Goal: Task Accomplishment & Management: Manage account settings

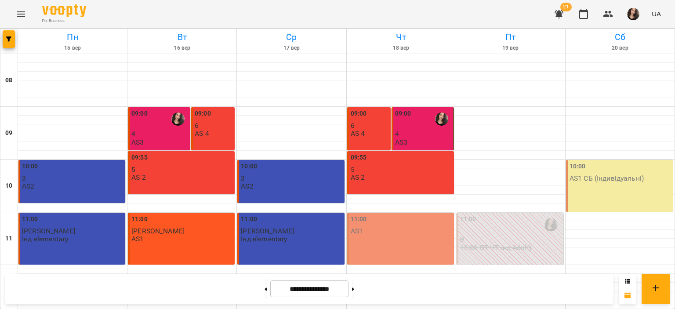
scroll to position [267, 0]
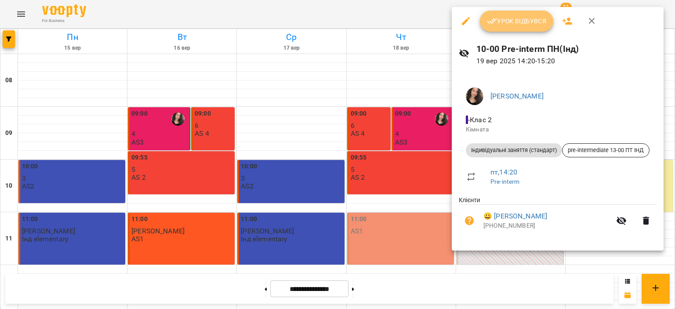
click at [510, 25] on span "Урок відбувся" at bounding box center [517, 21] width 60 height 11
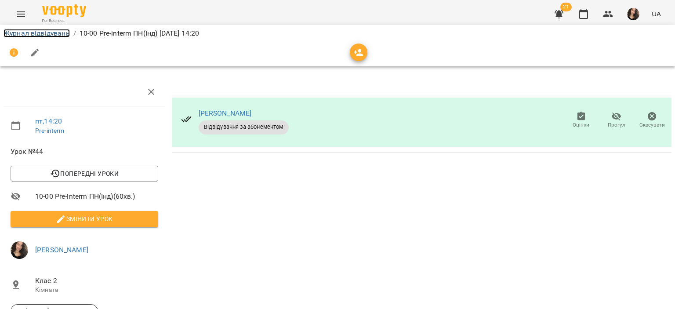
click at [63, 32] on link "Журнал відвідувань" at bounding box center [37, 33] width 66 height 8
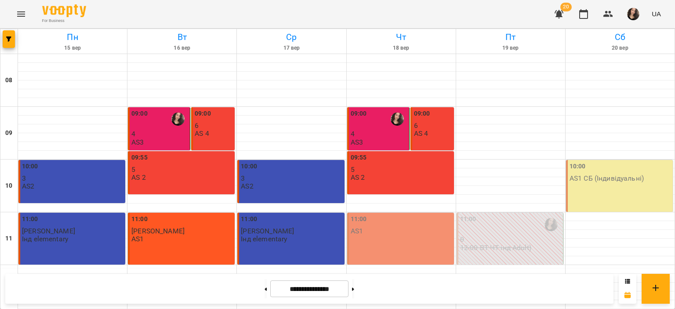
scroll to position [382, 0]
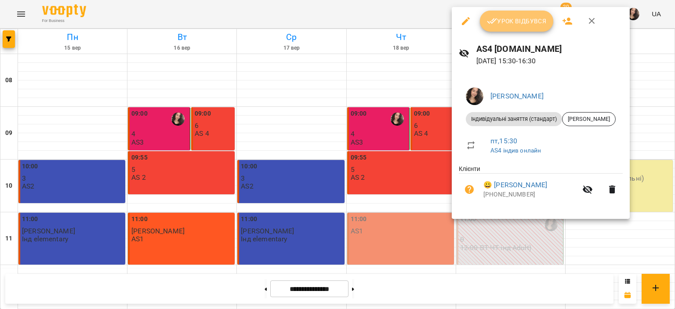
click at [512, 27] on button "Урок відбувся" at bounding box center [517, 21] width 74 height 21
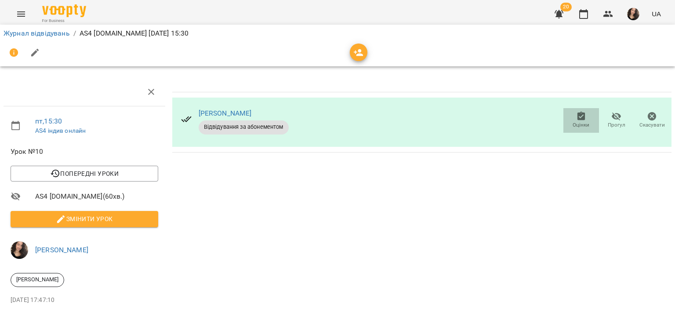
click at [577, 119] on icon "button" at bounding box center [581, 116] width 8 height 9
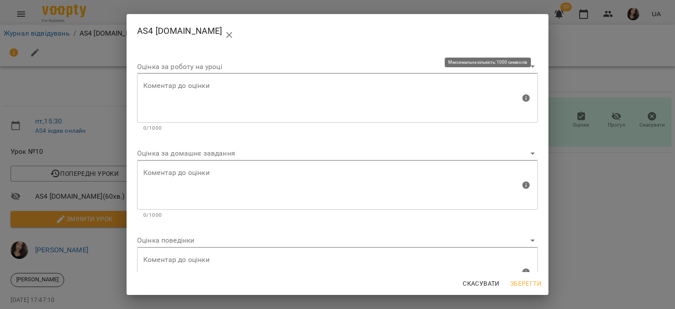
click at [267, 100] on textarea at bounding box center [331, 98] width 377 height 33
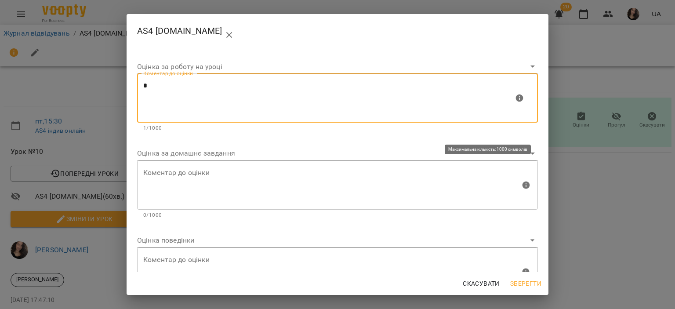
type textarea "*"
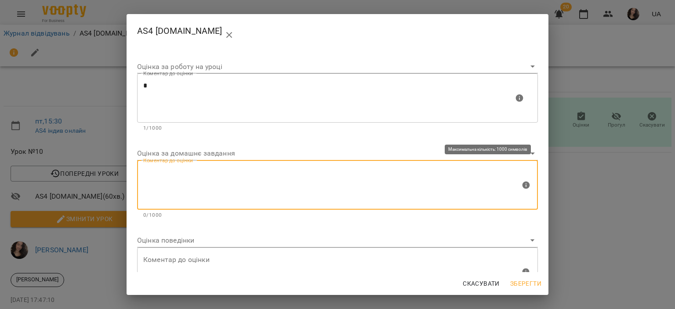
click at [215, 185] on textarea at bounding box center [331, 184] width 377 height 33
type textarea "*"
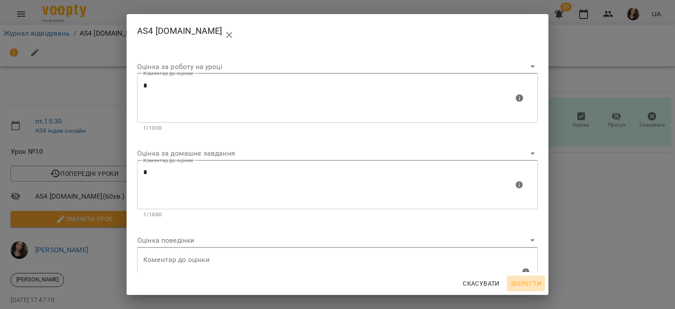
click at [532, 285] on span "Зберегти" at bounding box center [525, 283] width 31 height 11
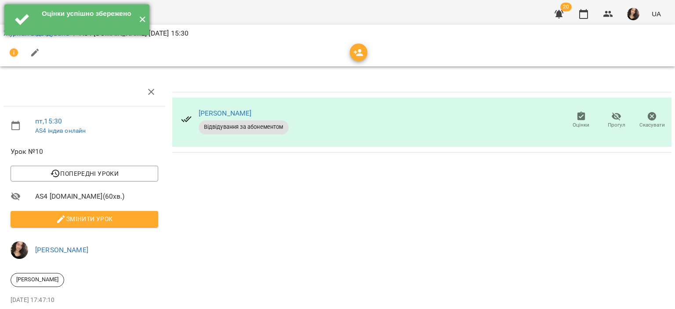
click at [142, 18] on button "✕" at bounding box center [142, 19] width 15 height 31
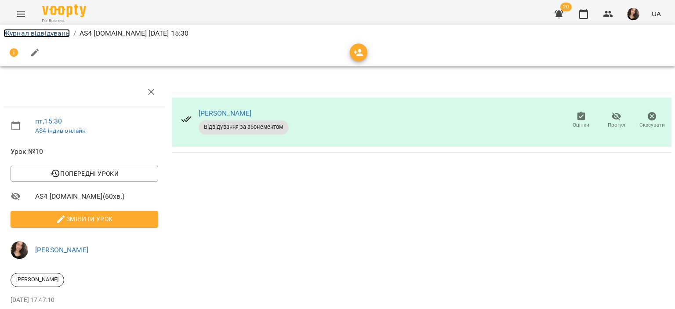
click at [33, 31] on link "Журнал відвідувань" at bounding box center [37, 33] width 66 height 8
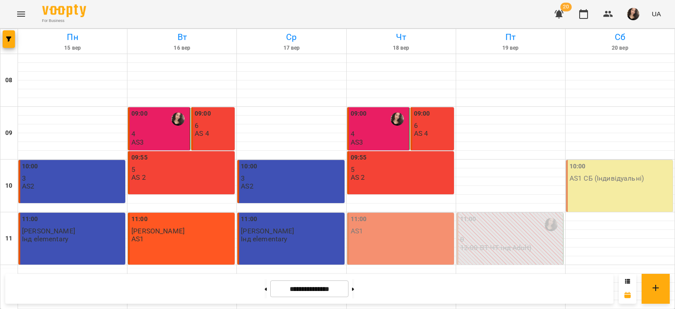
scroll to position [240, 0]
